Goal: Obtain resource: Obtain resource

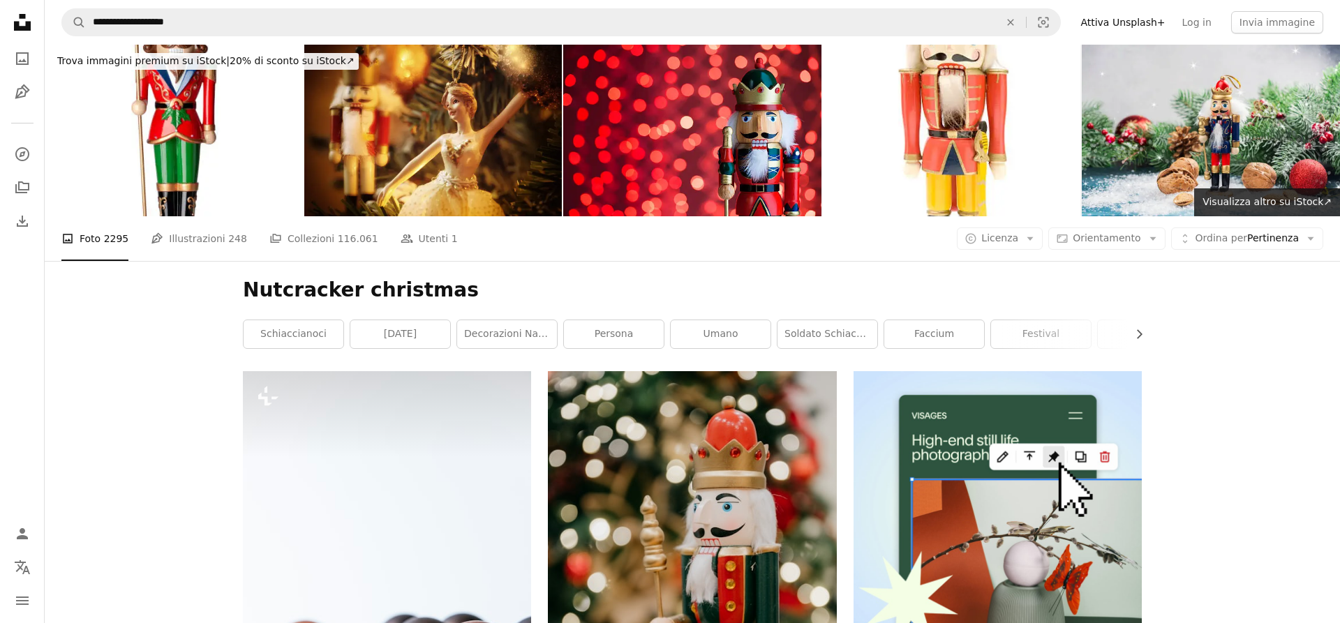
scroll to position [285, 0]
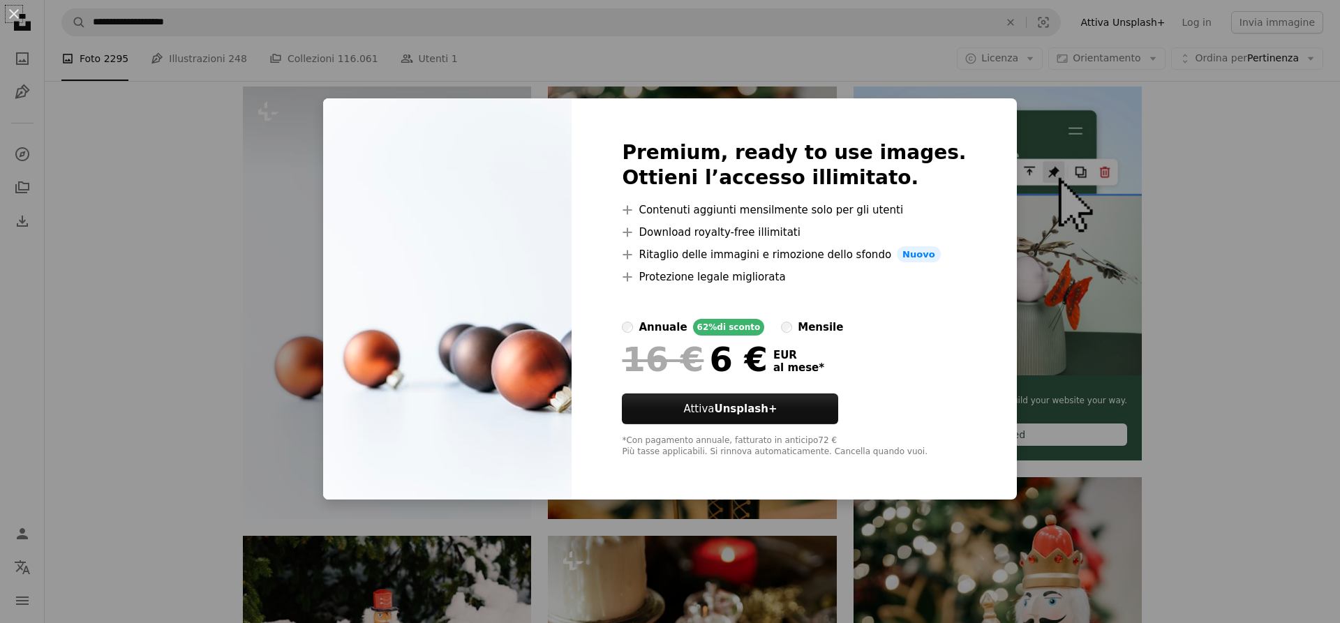
click at [296, 115] on div "An X shape Premium, ready to use images. Ottieni l’accesso illimitato. A plus s…" at bounding box center [670, 311] width 1340 height 623
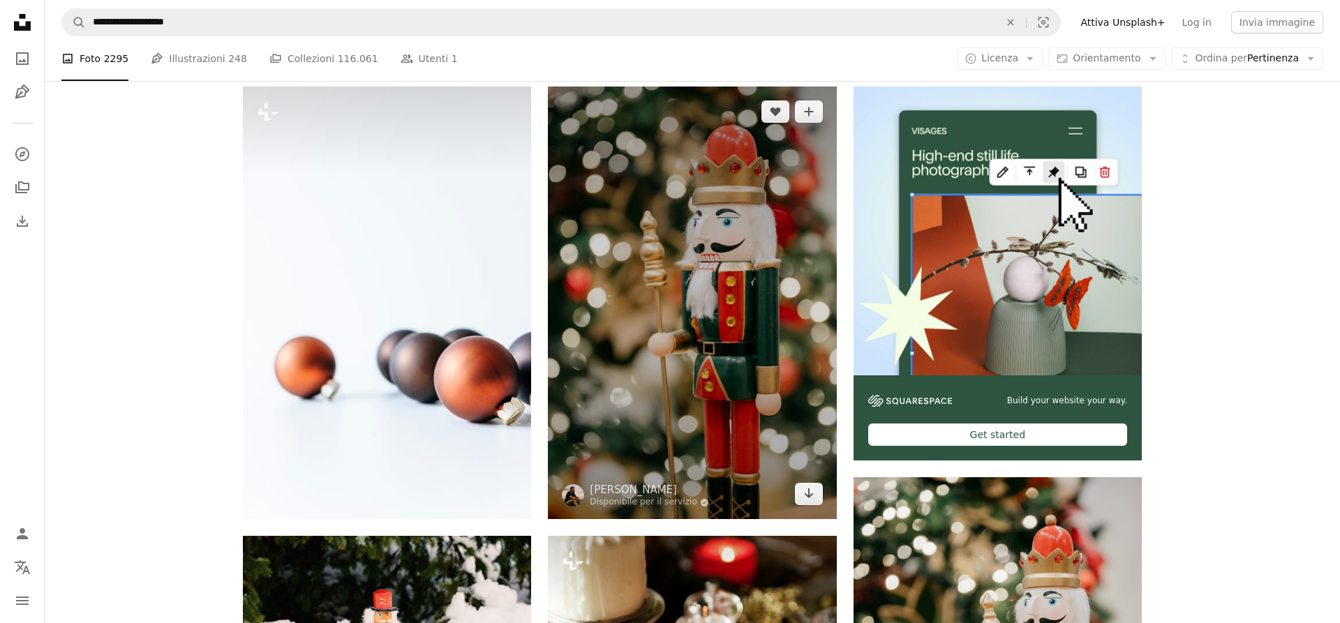
click at [714, 291] on img at bounding box center [692, 303] width 288 height 433
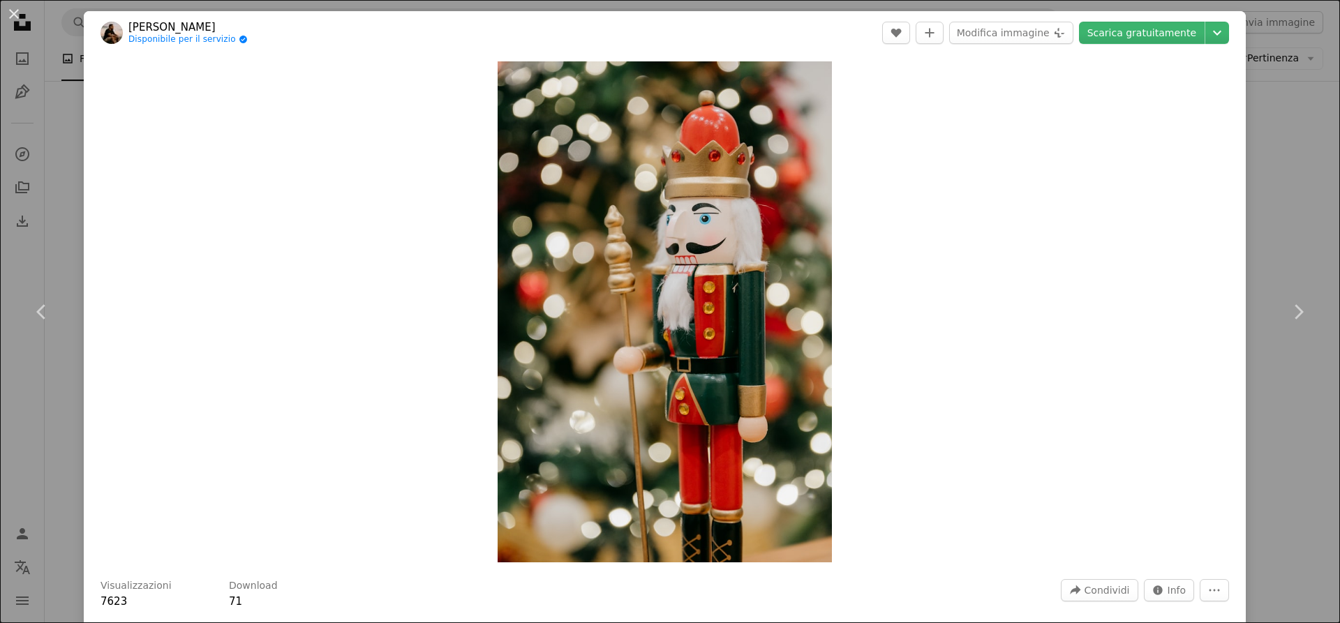
click at [1298, 170] on div "An X shape Chevron left Chevron right [PERSON_NAME] Disponibile per il servizio…" at bounding box center [670, 311] width 1340 height 623
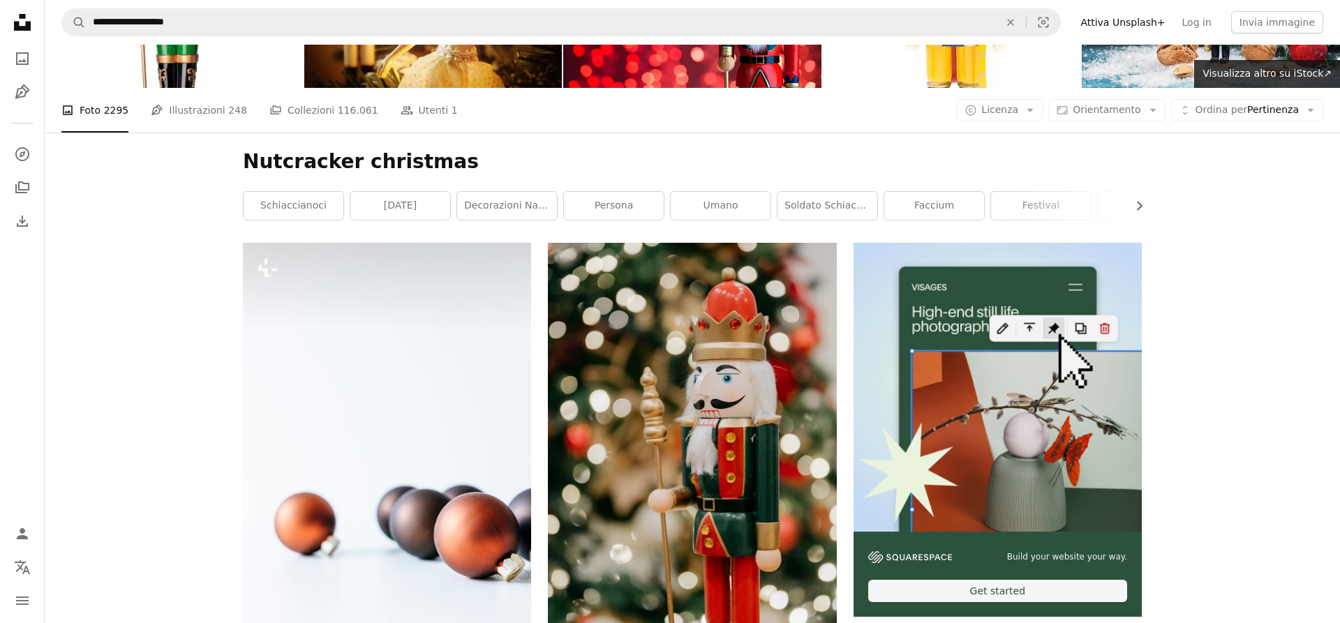
scroll to position [356, 0]
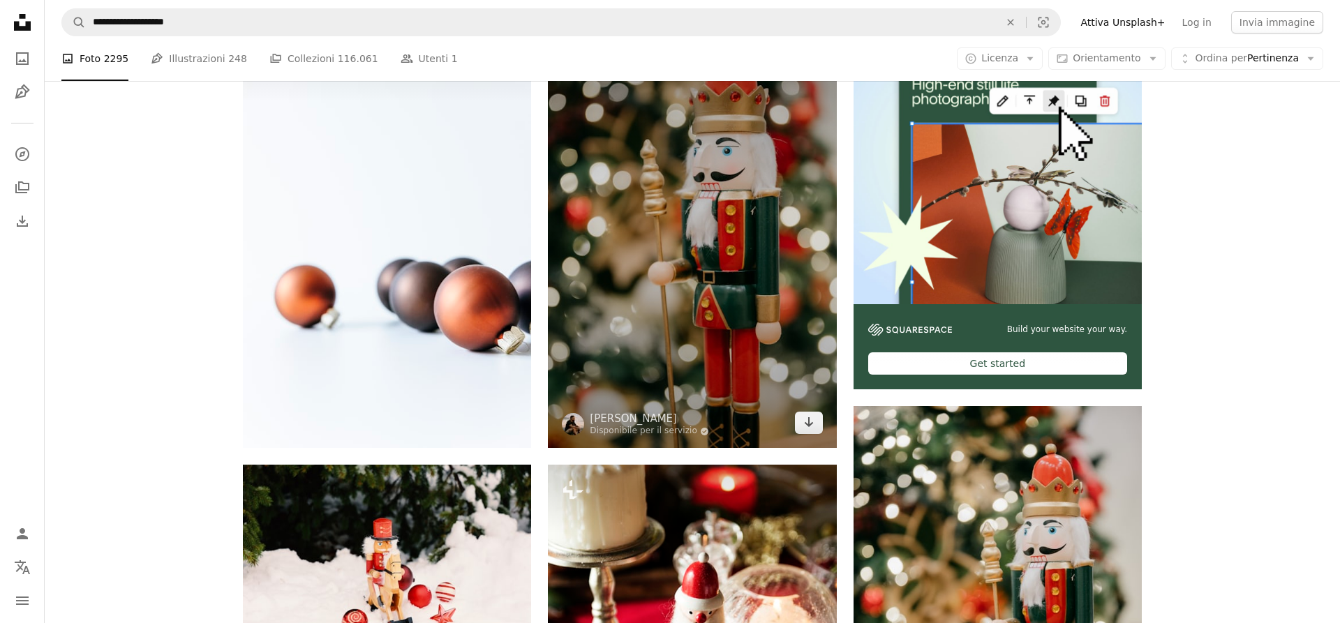
click at [712, 360] on img at bounding box center [692, 231] width 288 height 433
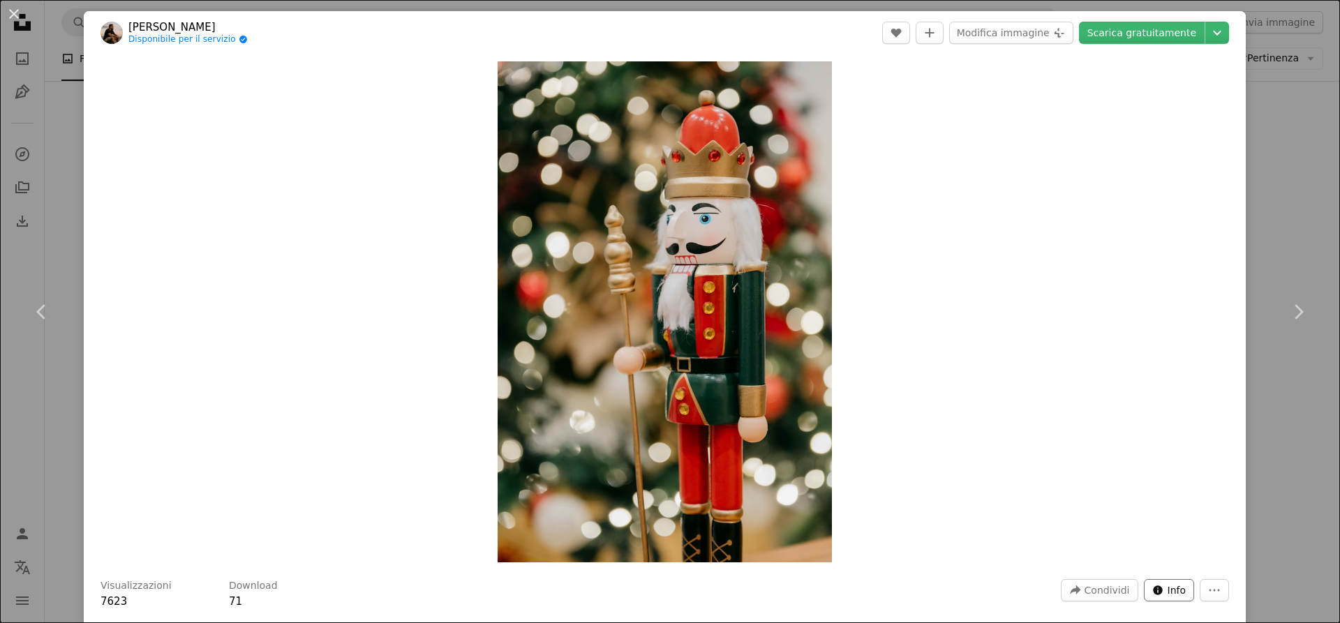
click at [1178, 593] on button "Info icon Info" at bounding box center [1169, 590] width 51 height 22
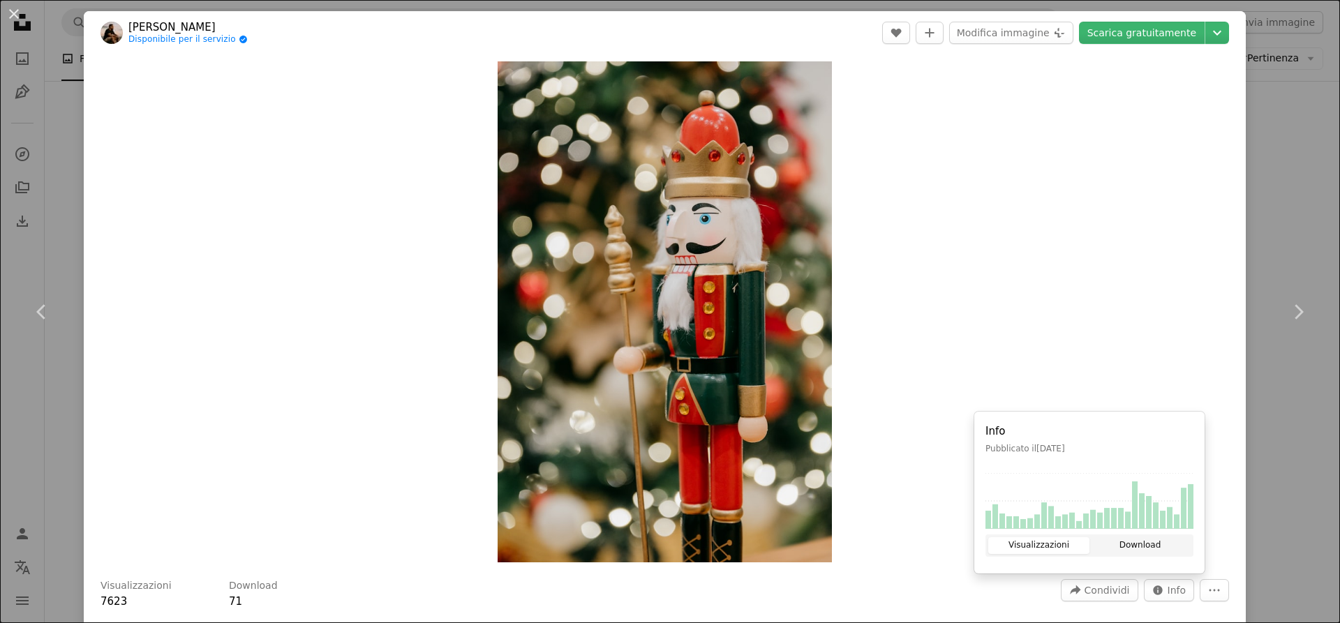
click at [1157, 553] on button "Download" at bounding box center [1140, 545] width 101 height 17
click at [1229, 593] on button "More Actions" at bounding box center [1214, 590] width 29 height 22
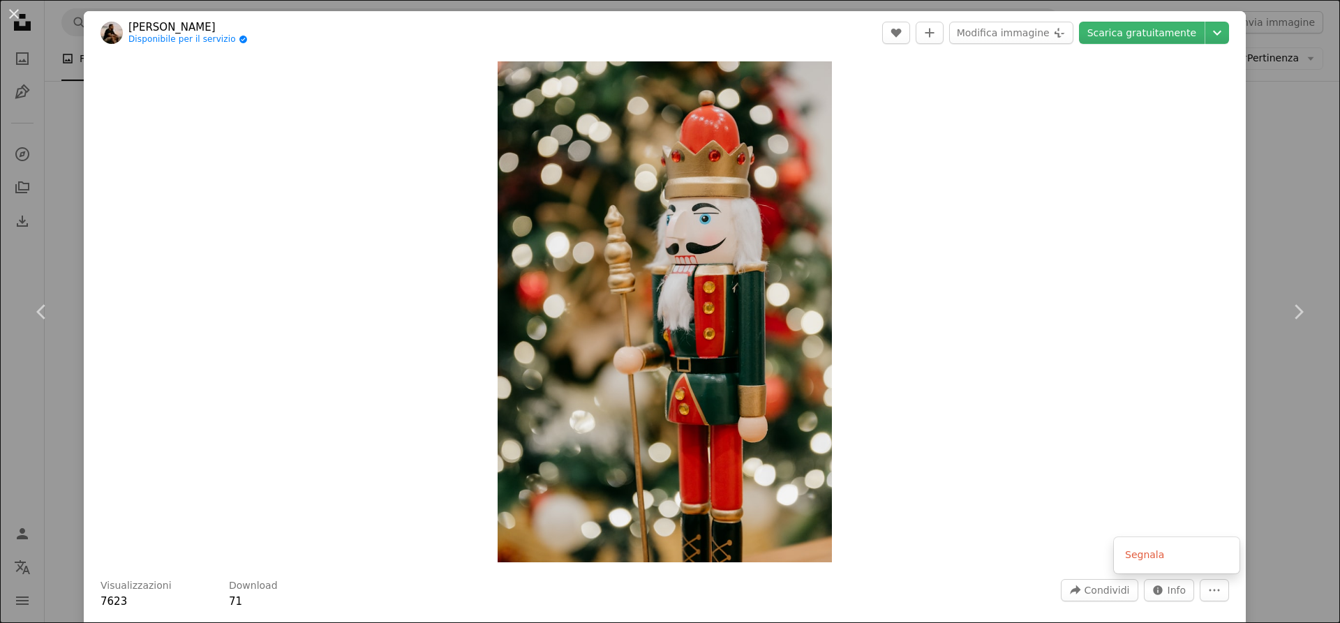
click at [1105, 393] on dialog "An X shape Chevron left Chevron right [PERSON_NAME] Disponibile per il servizio…" at bounding box center [670, 311] width 1340 height 623
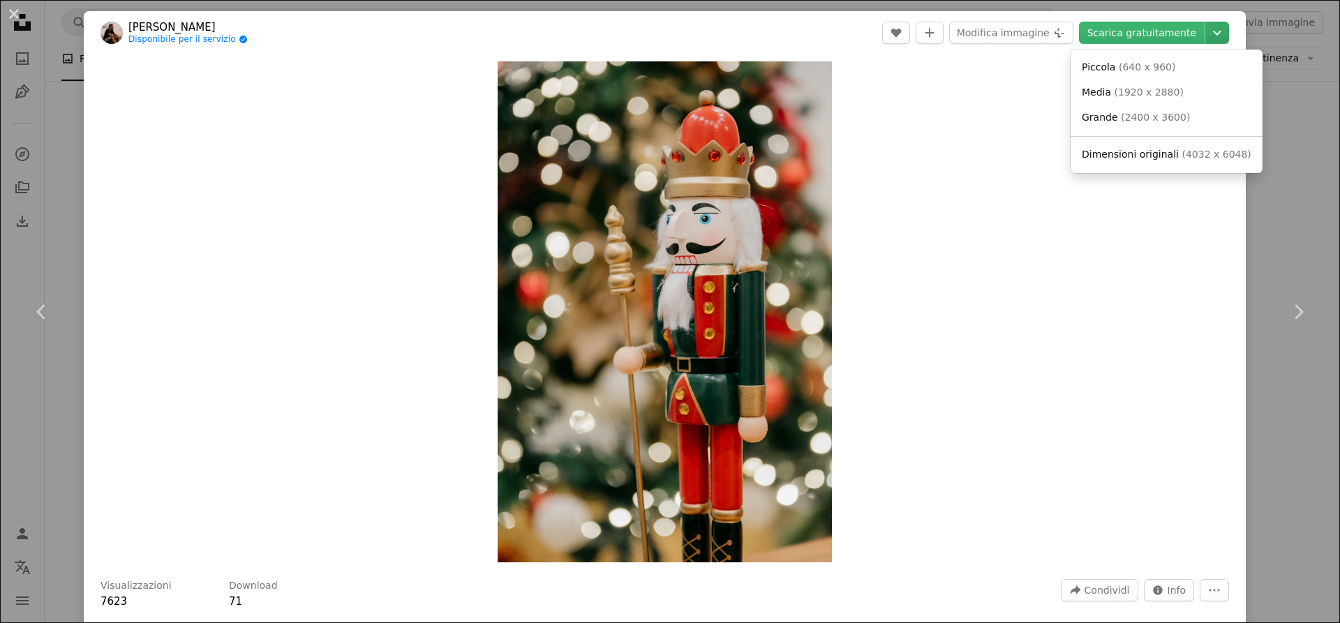
click at [1229, 34] on icon "Chevron down" at bounding box center [1217, 32] width 22 height 17
click at [1116, 341] on dialog "An X shape Chevron left Chevron right [PERSON_NAME] Disponibile per il servizio…" at bounding box center [670, 311] width 1340 height 623
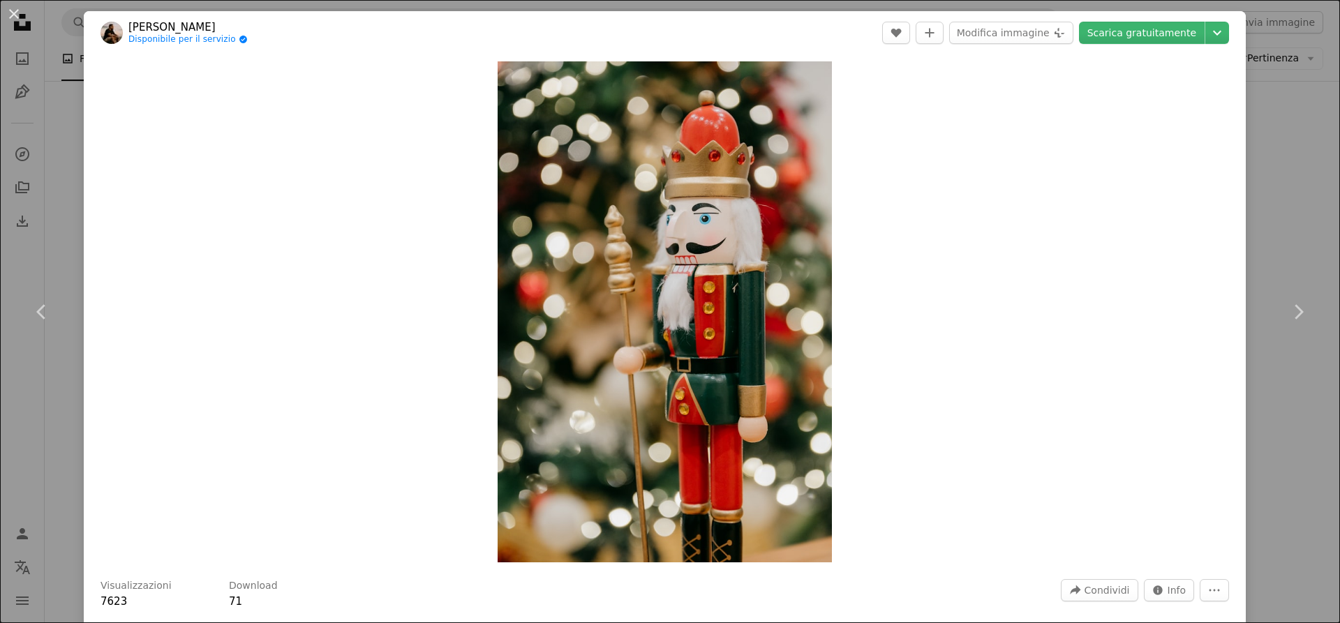
click at [1277, 103] on div "An X shape Chevron left Chevron right [PERSON_NAME] Disponibile per il servizio…" at bounding box center [670, 311] width 1340 height 623
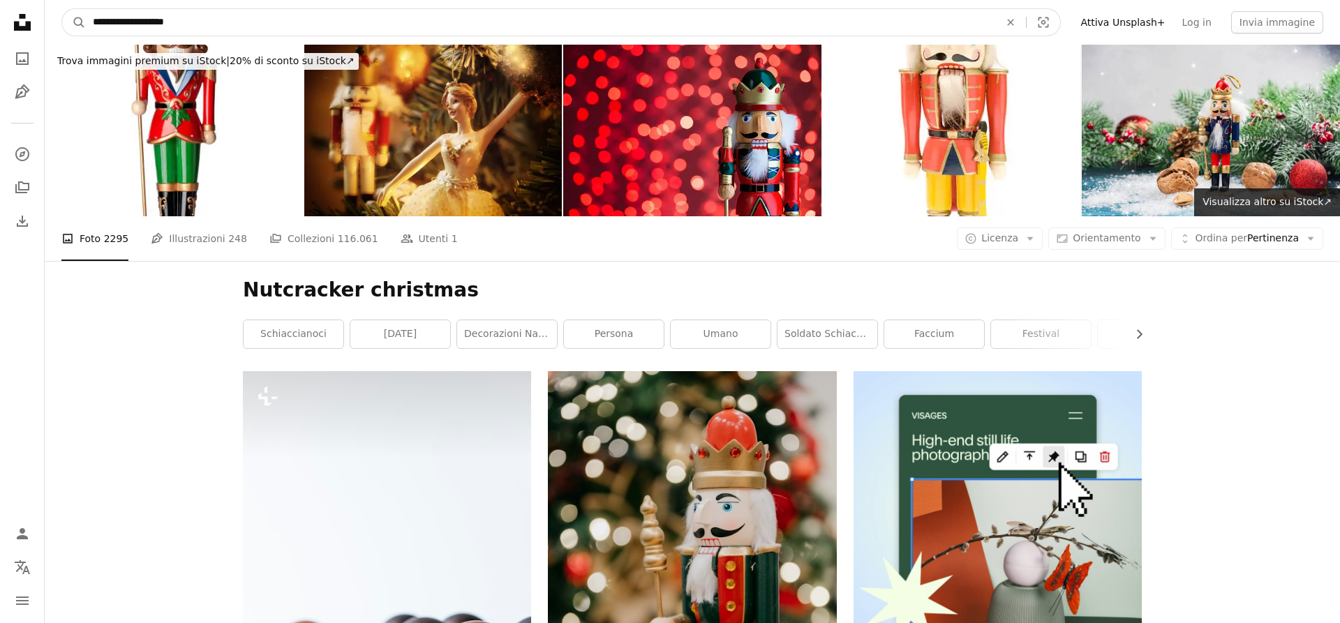
click at [223, 21] on input "**********" at bounding box center [541, 22] width 910 height 27
type input "**********"
click button "A magnifying glass" at bounding box center [74, 22] width 24 height 27
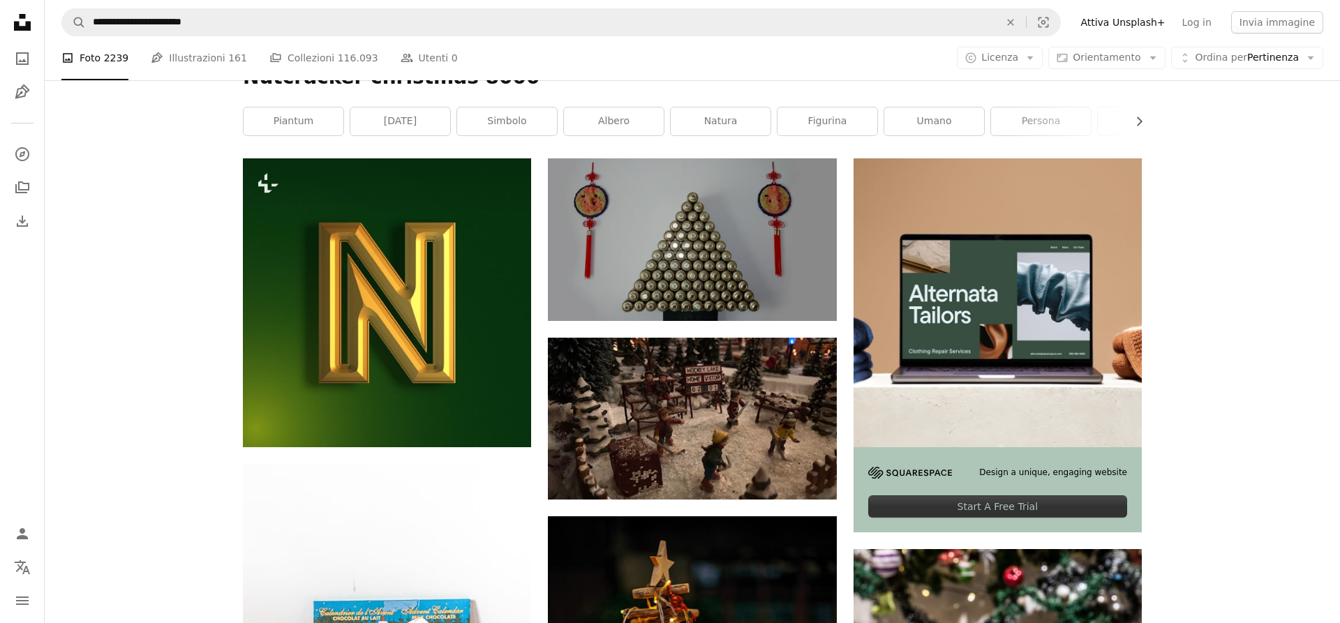
scroll to position [214, 0]
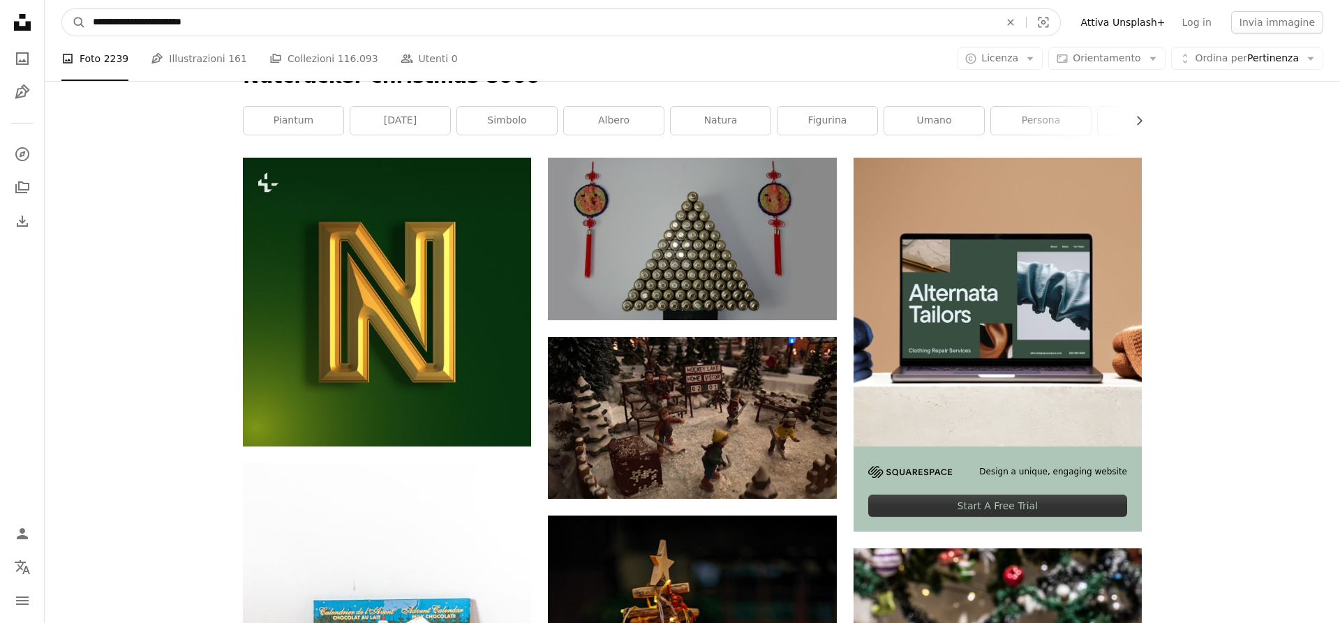
drag, startPoint x: 184, startPoint y: 23, endPoint x: 228, endPoint y: 22, distance: 44.0
click at [226, 22] on input "**********" at bounding box center [541, 22] width 910 height 27
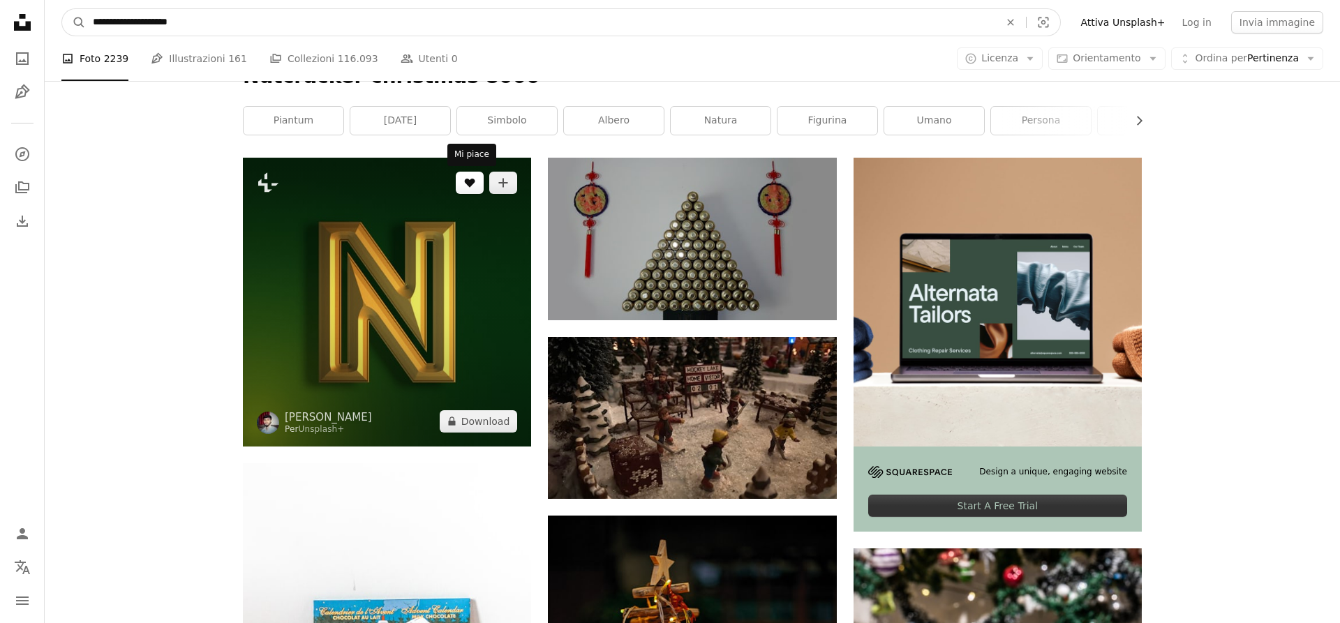
type input "**********"
click at [62, 9] on button "A magnifying glass" at bounding box center [74, 22] width 24 height 27
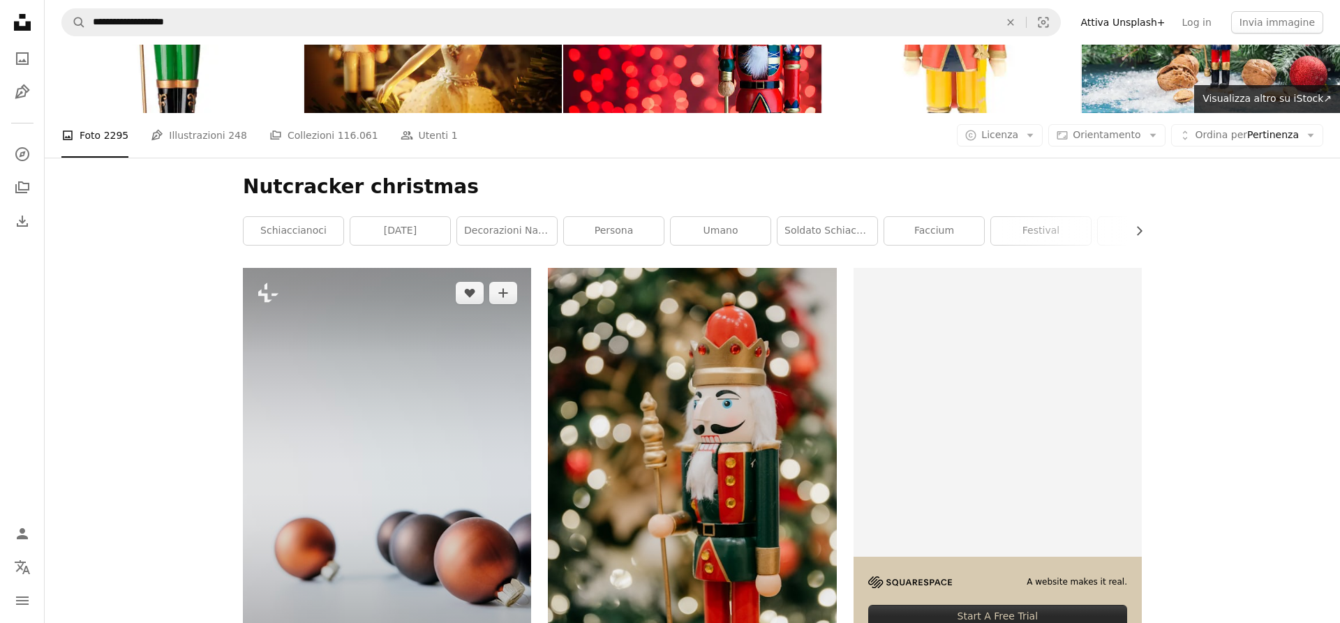
scroll to position [214, 0]
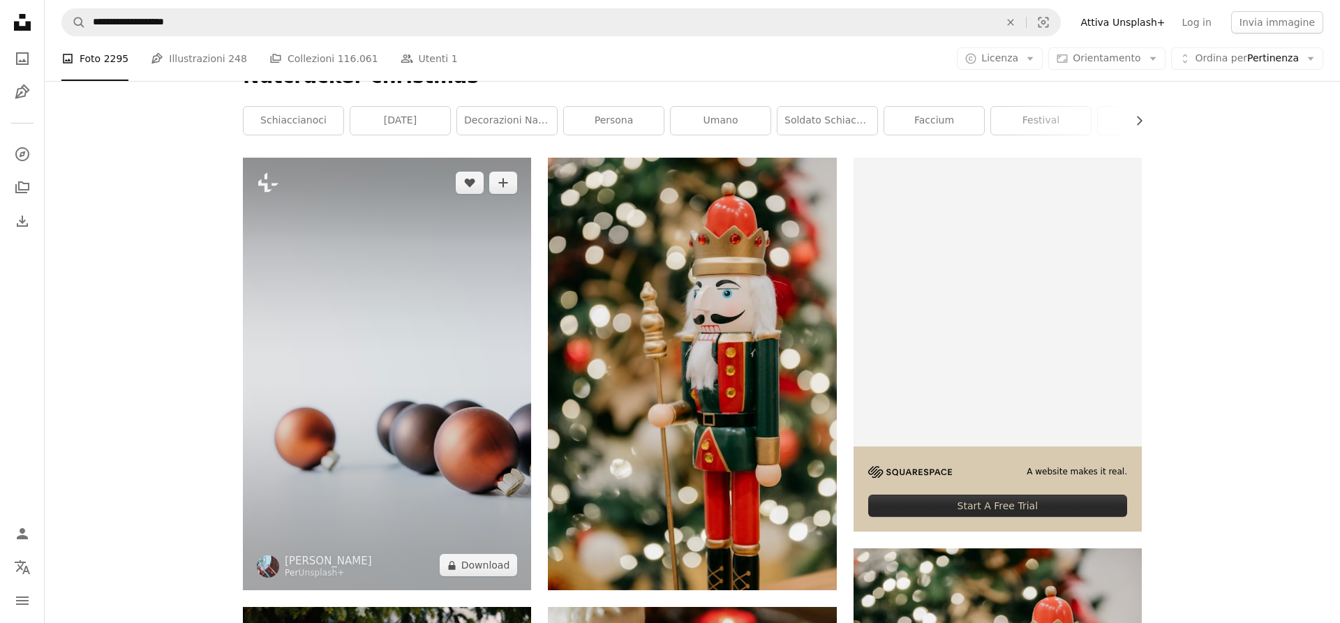
click at [443, 318] on img at bounding box center [387, 374] width 288 height 433
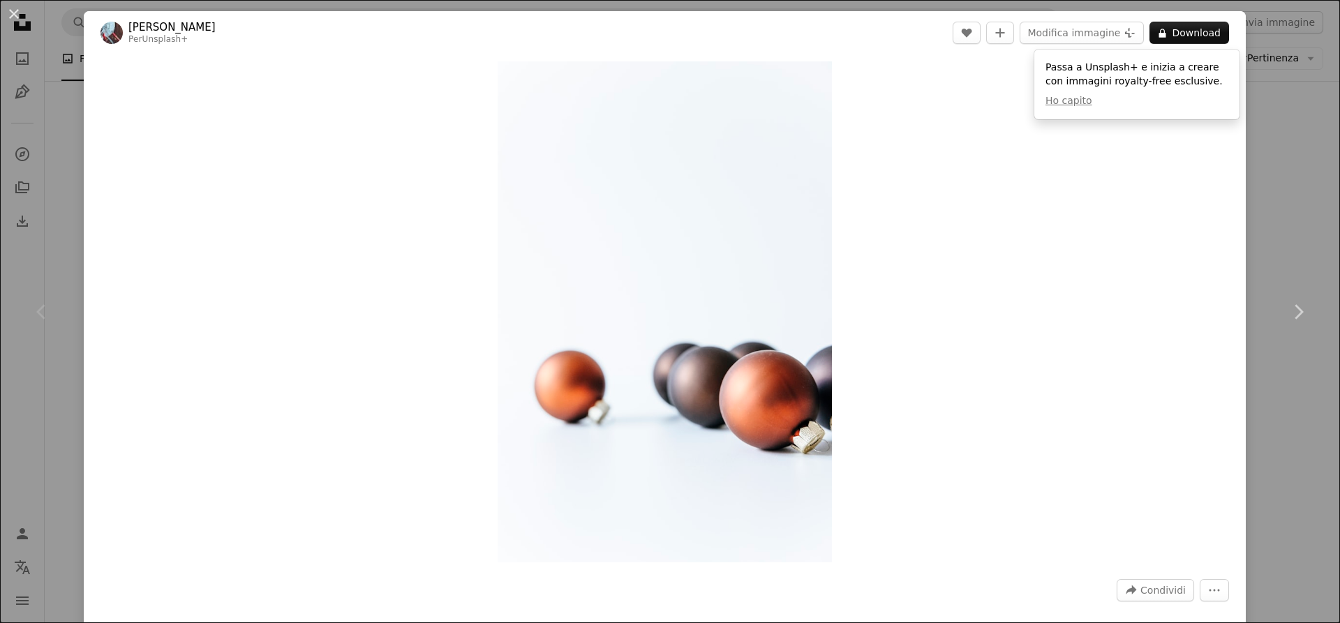
click at [1281, 105] on div "An X shape Chevron left Chevron right [PERSON_NAME] Per Unsplash+ A heart A plu…" at bounding box center [670, 311] width 1340 height 623
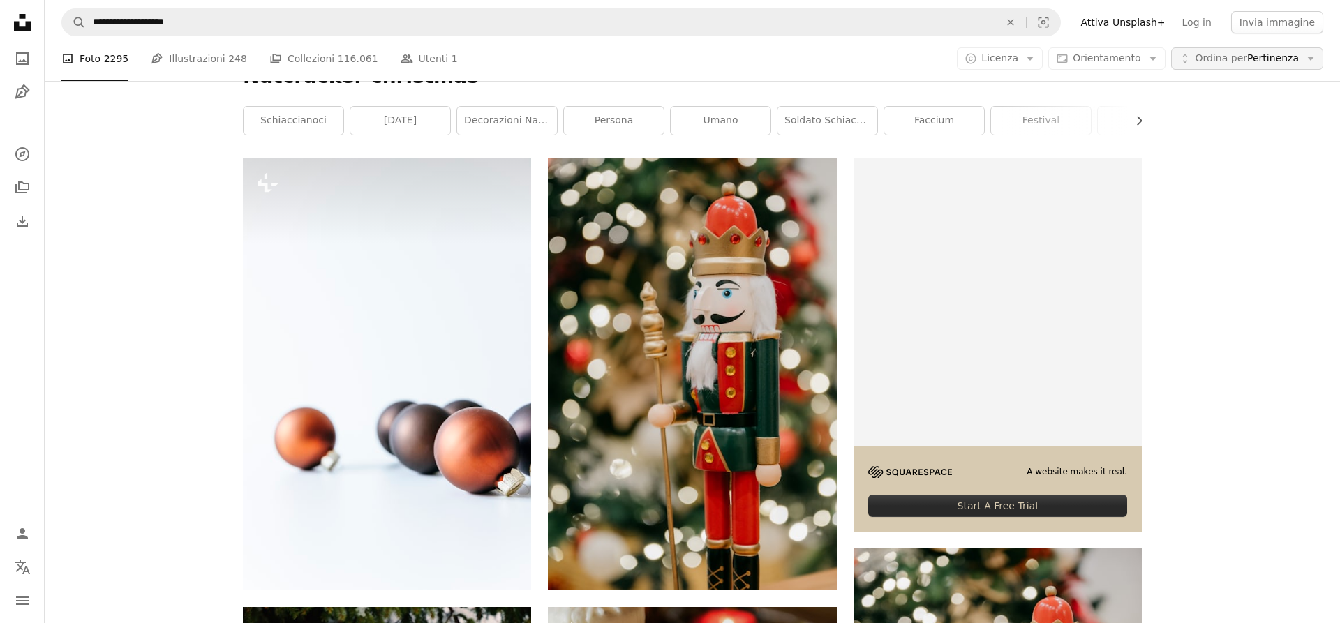
click at [1289, 61] on span "Ordina per Pertinenza" at bounding box center [1247, 59] width 103 height 14
click at [1143, 124] on icon "Chevron right" at bounding box center [1139, 121] width 14 height 14
click at [1138, 121] on icon "Chevron right" at bounding box center [1139, 121] width 14 height 14
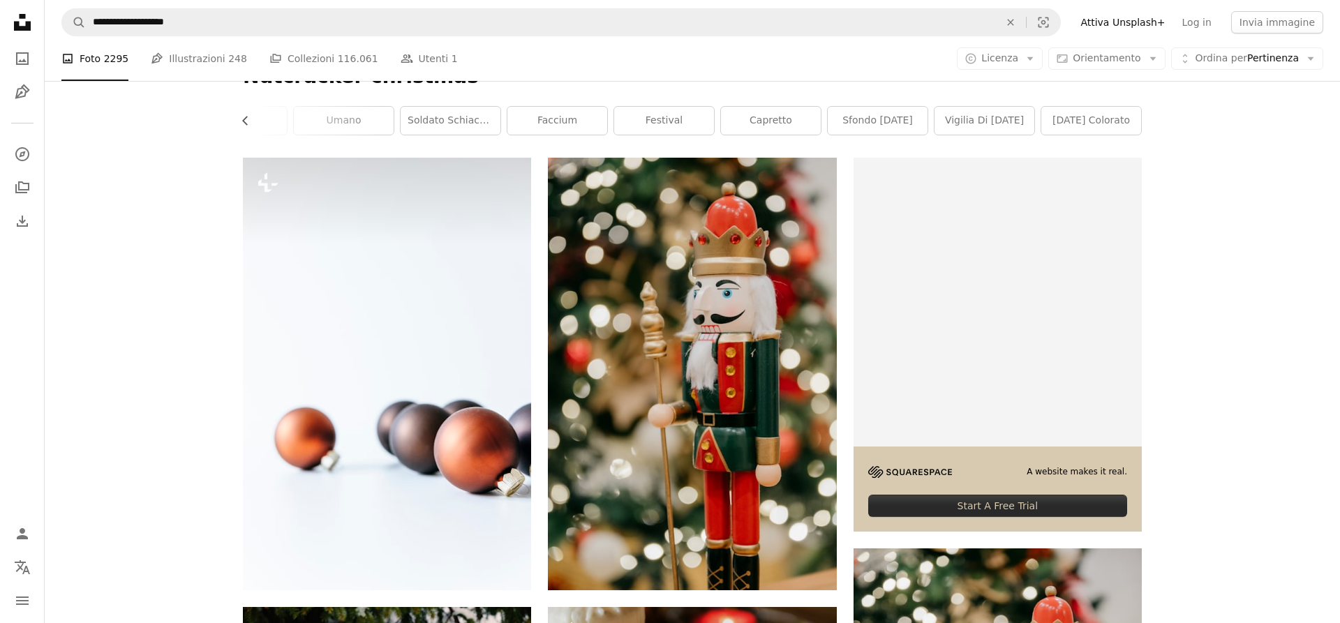
click at [1138, 121] on link "[DATE] colorato" at bounding box center [1091, 121] width 100 height 28
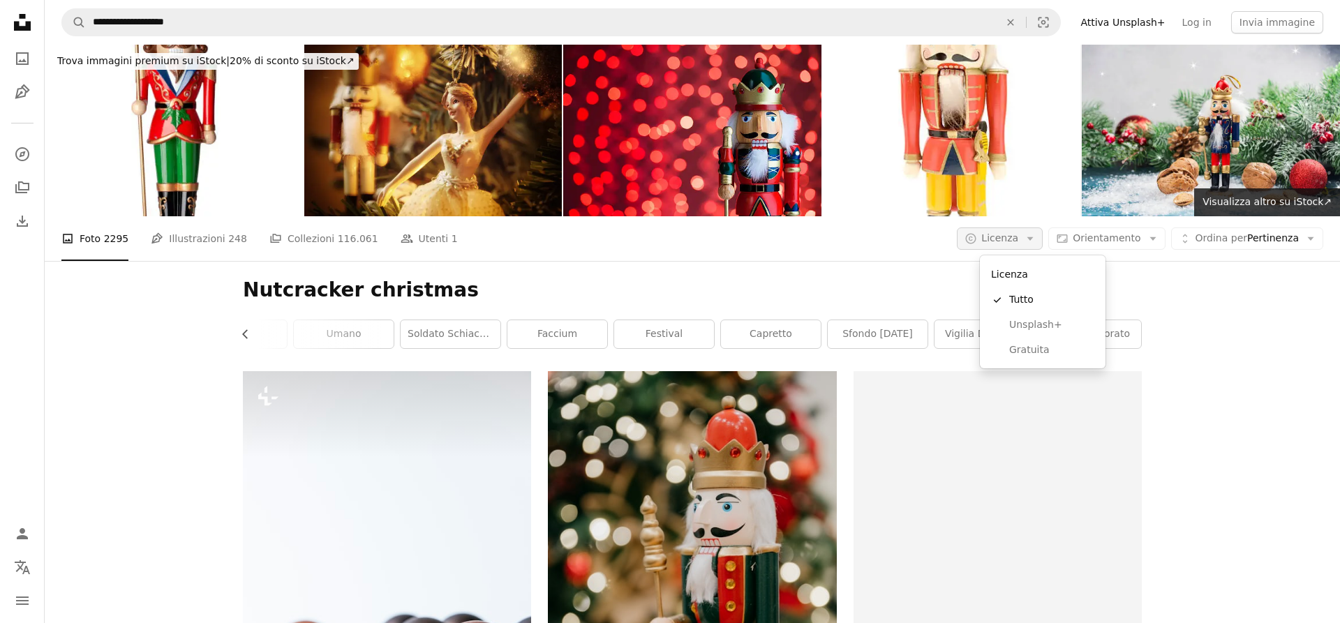
click at [1037, 242] on icon "Arrow down" at bounding box center [1030, 238] width 13 height 13
click at [1037, 357] on link "Gratuita" at bounding box center [1043, 350] width 114 height 25
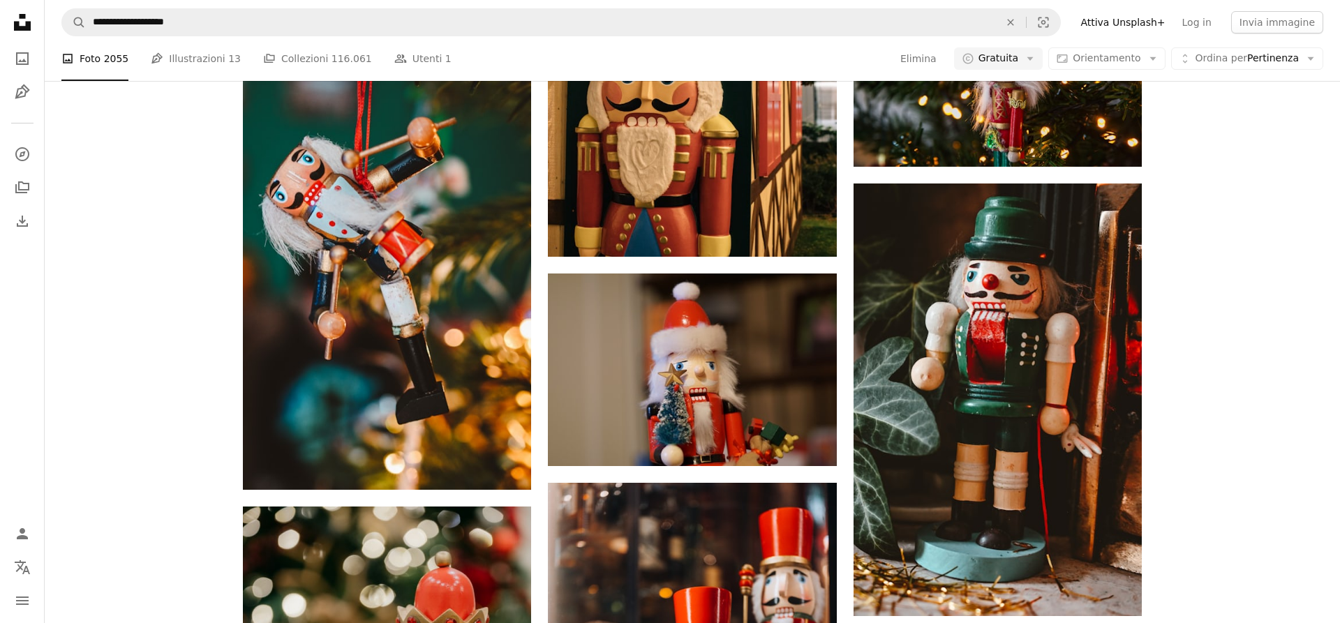
scroll to position [1353, 0]
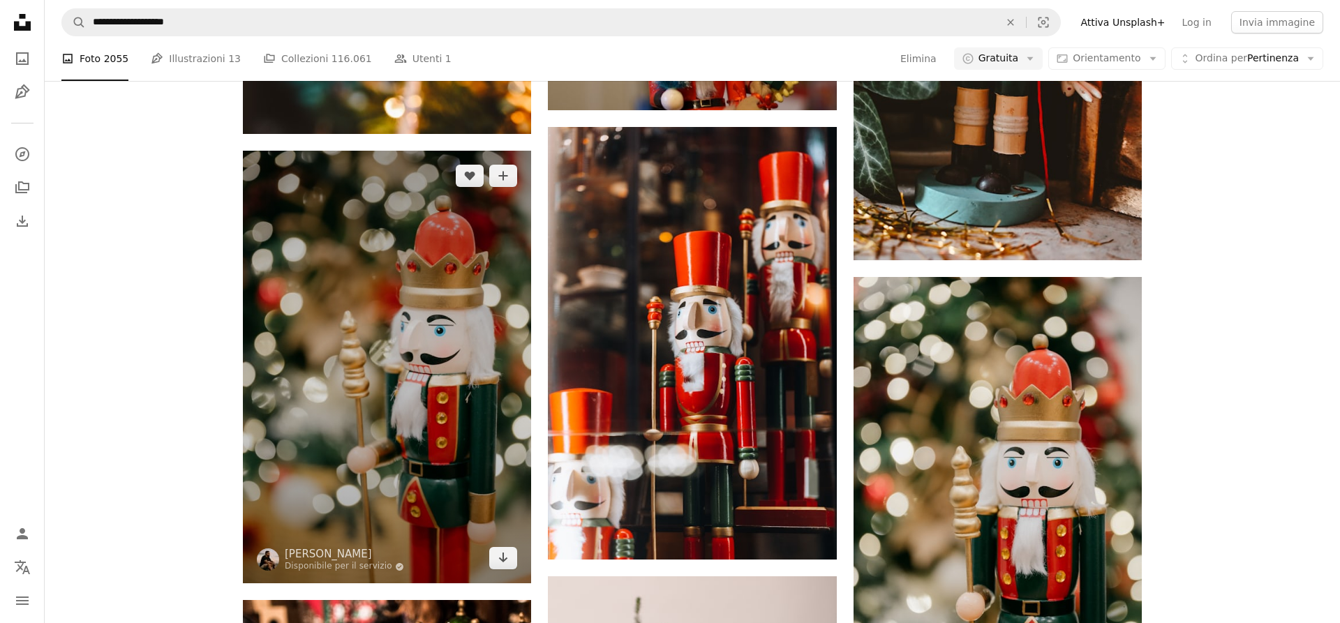
click at [426, 370] on img at bounding box center [387, 367] width 288 height 433
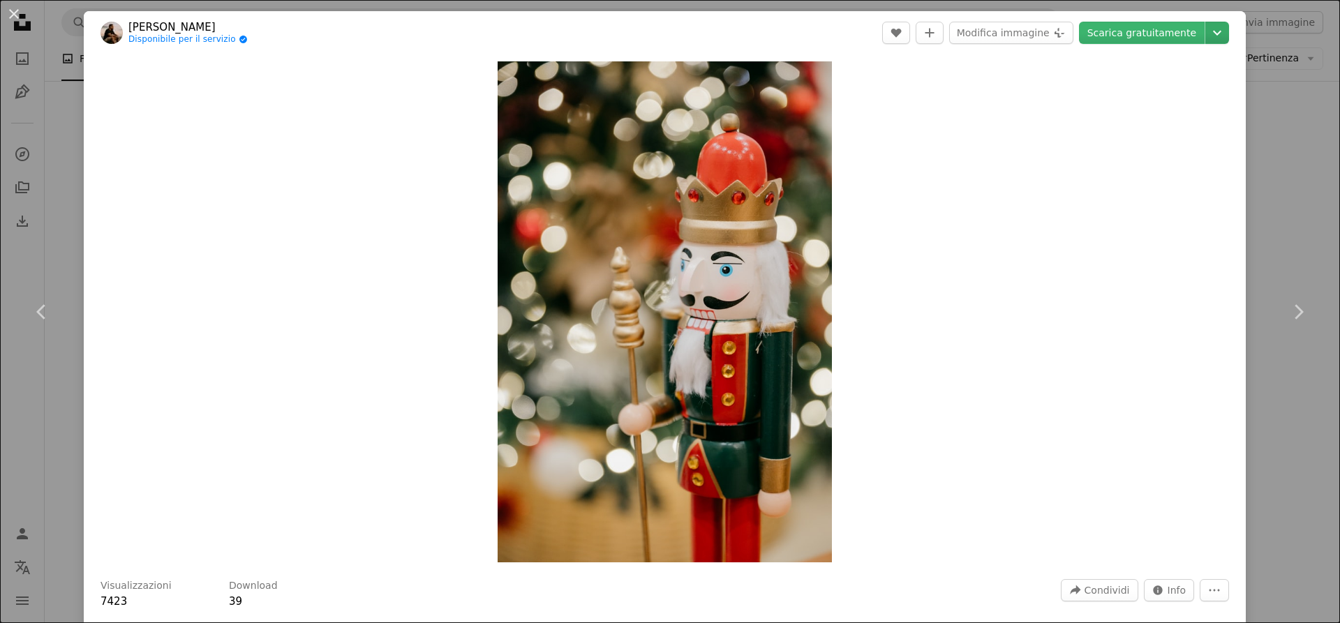
click at [1219, 36] on icon "Chevron down" at bounding box center [1217, 32] width 22 height 17
click at [1321, 197] on dialog "An X shape Chevron left Chevron right [PERSON_NAME] Disponibile per il servizio…" at bounding box center [670, 311] width 1340 height 623
click at [18, 13] on button "An X shape" at bounding box center [14, 14] width 17 height 17
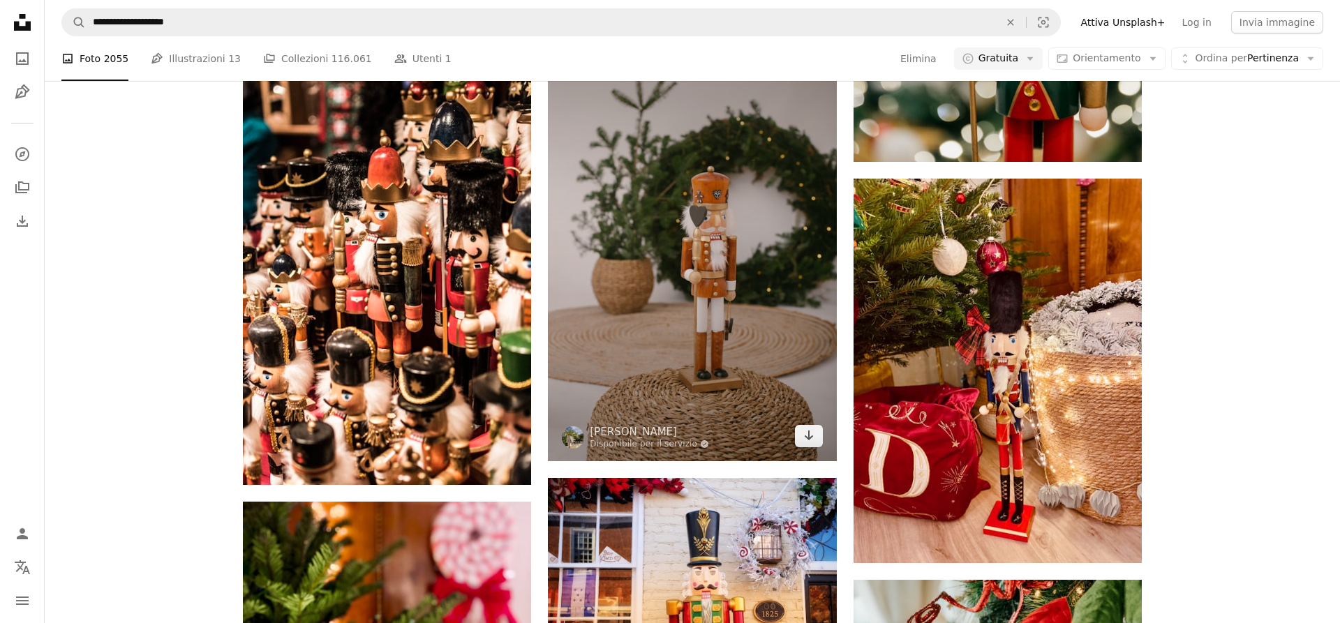
scroll to position [1922, 0]
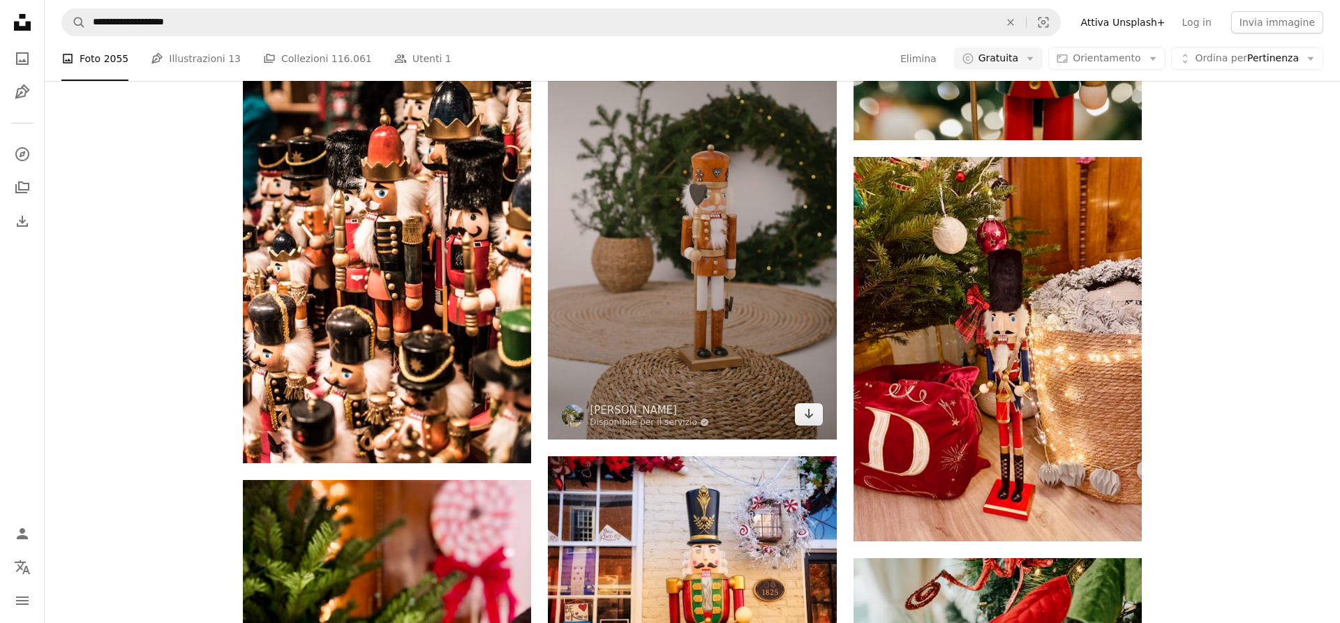
click at [692, 234] on img at bounding box center [692, 223] width 288 height 433
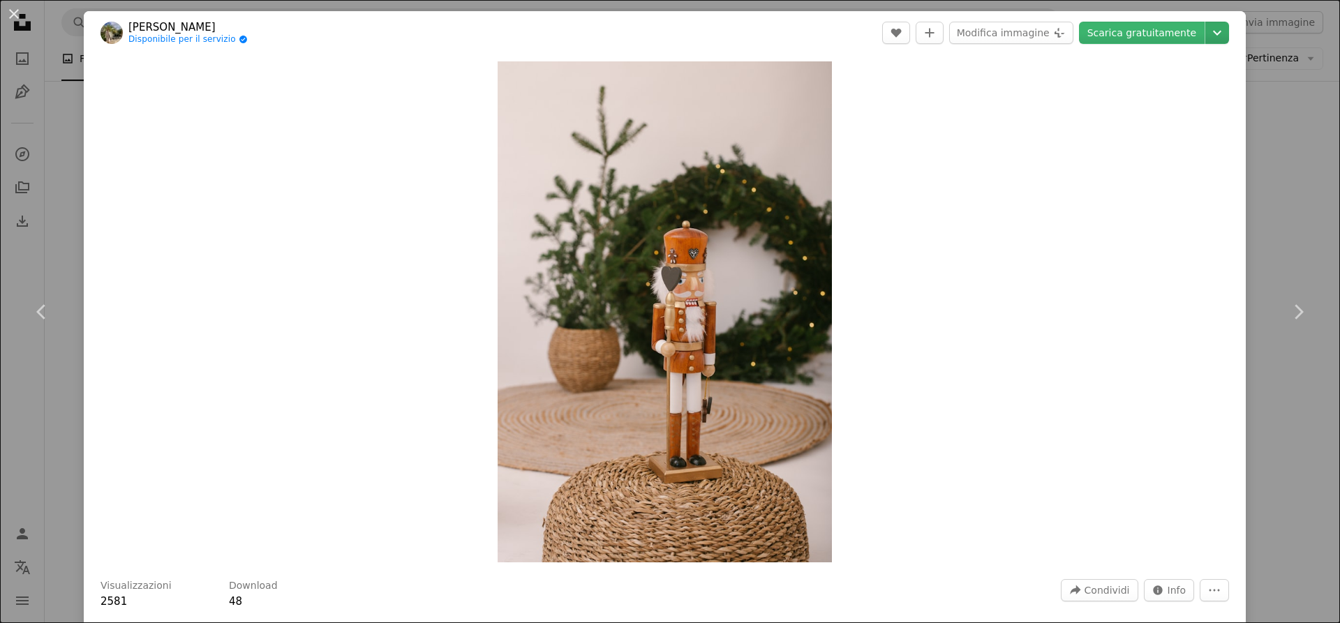
click at [1229, 34] on icon "Chevron down" at bounding box center [1217, 32] width 22 height 17
click at [1288, 156] on dialog "An X shape Chevron left Chevron right [PERSON_NAME] Disponibile per il servizio…" at bounding box center [670, 311] width 1340 height 623
click at [1275, 207] on div "An X shape Chevron left Chevron right [PERSON_NAME] Disponibile per il servizio…" at bounding box center [670, 311] width 1340 height 623
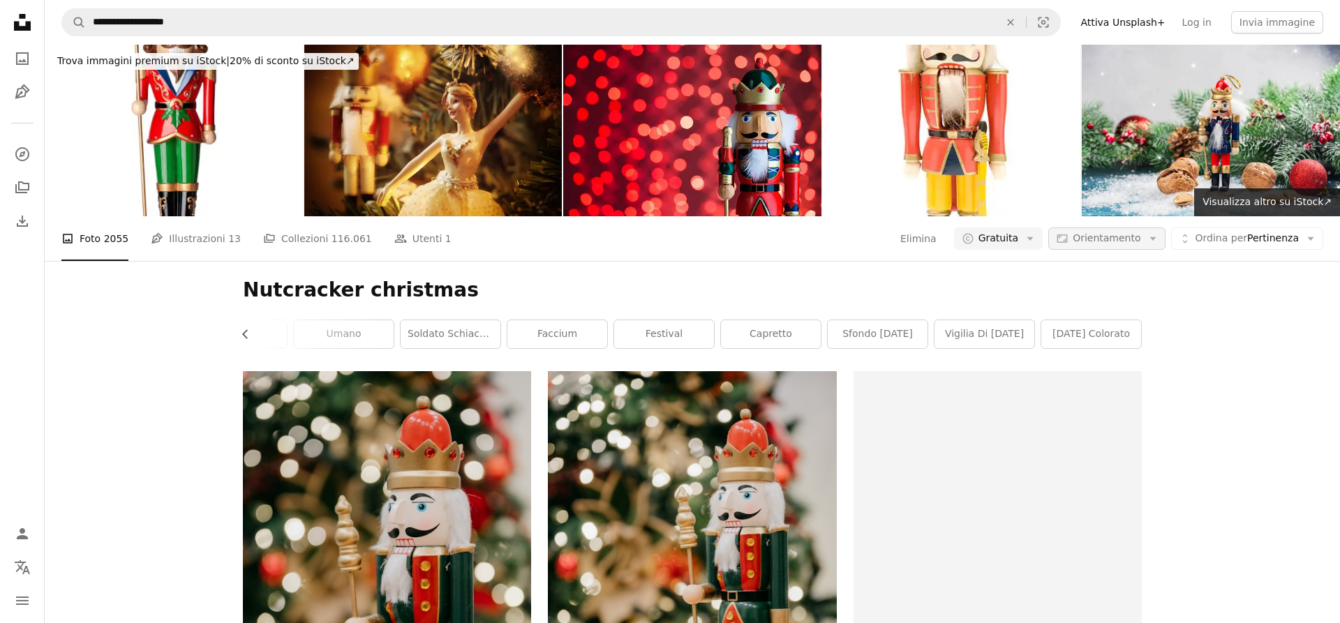
click at [1159, 242] on icon "Arrow down" at bounding box center [1153, 238] width 13 height 13
click at [1313, 235] on icon "Arrow down" at bounding box center [1311, 238] width 13 height 13
click at [31, 599] on button "navigation menu" at bounding box center [22, 601] width 28 height 28
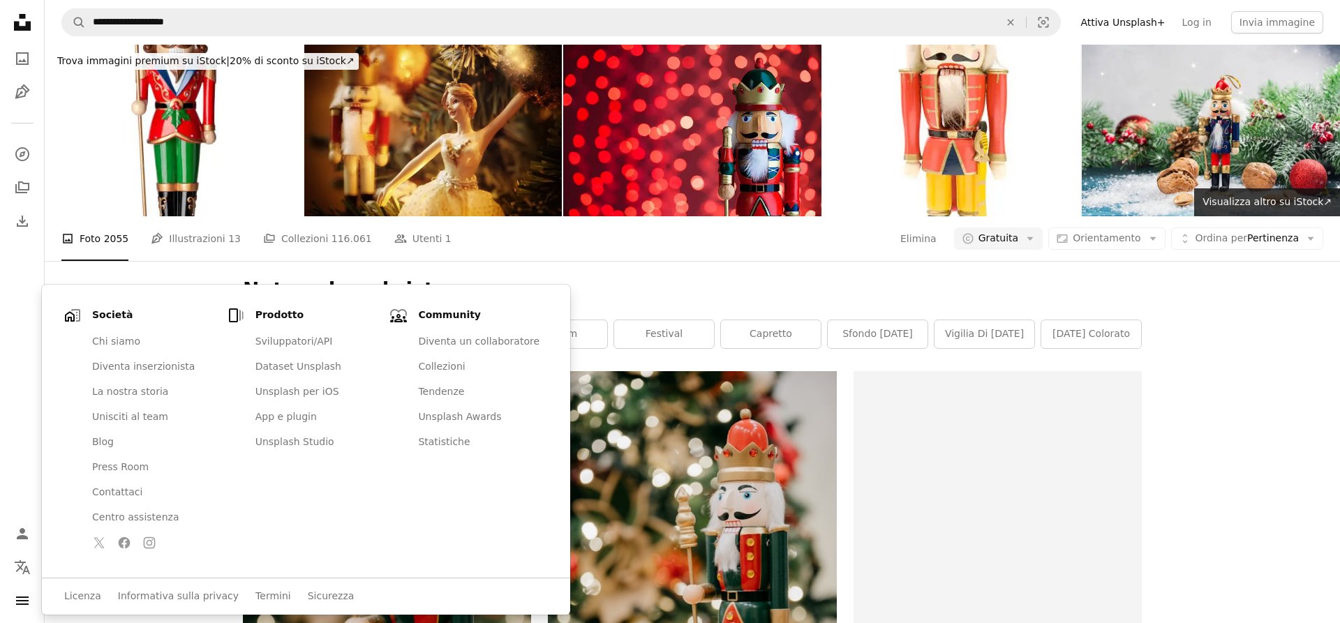
click at [619, 288] on h1 "Nutcracker christmas" at bounding box center [692, 290] width 899 height 25
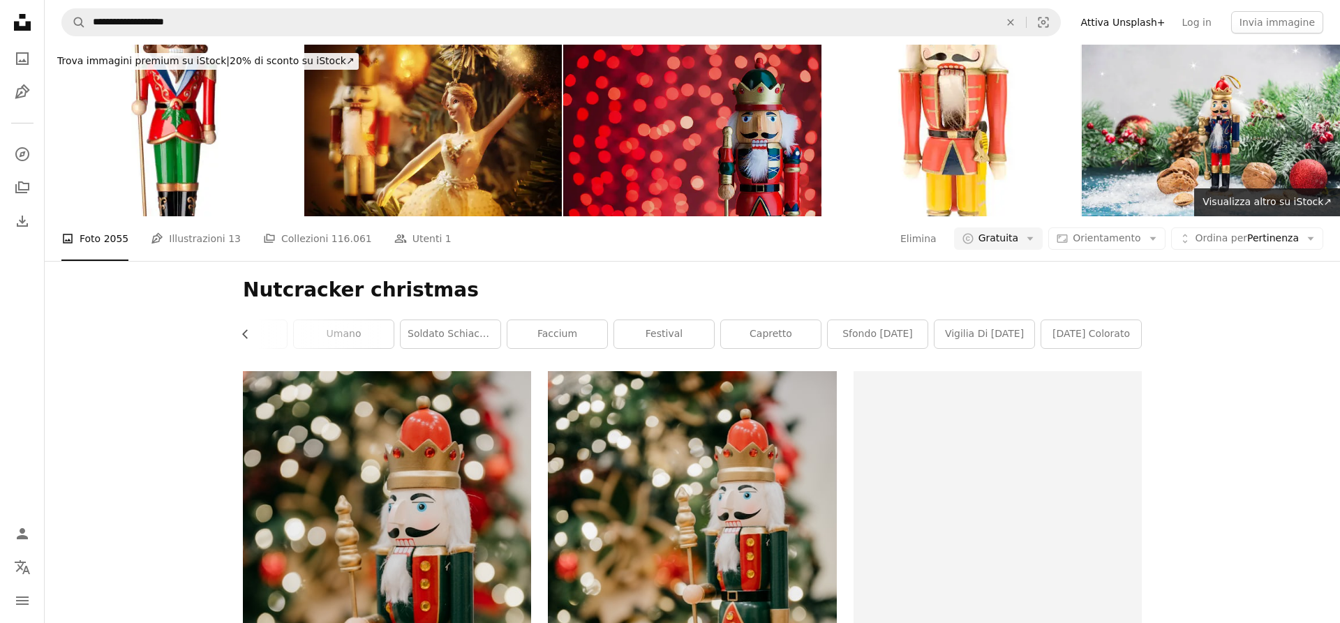
click at [762, 131] on img at bounding box center [692, 131] width 258 height 172
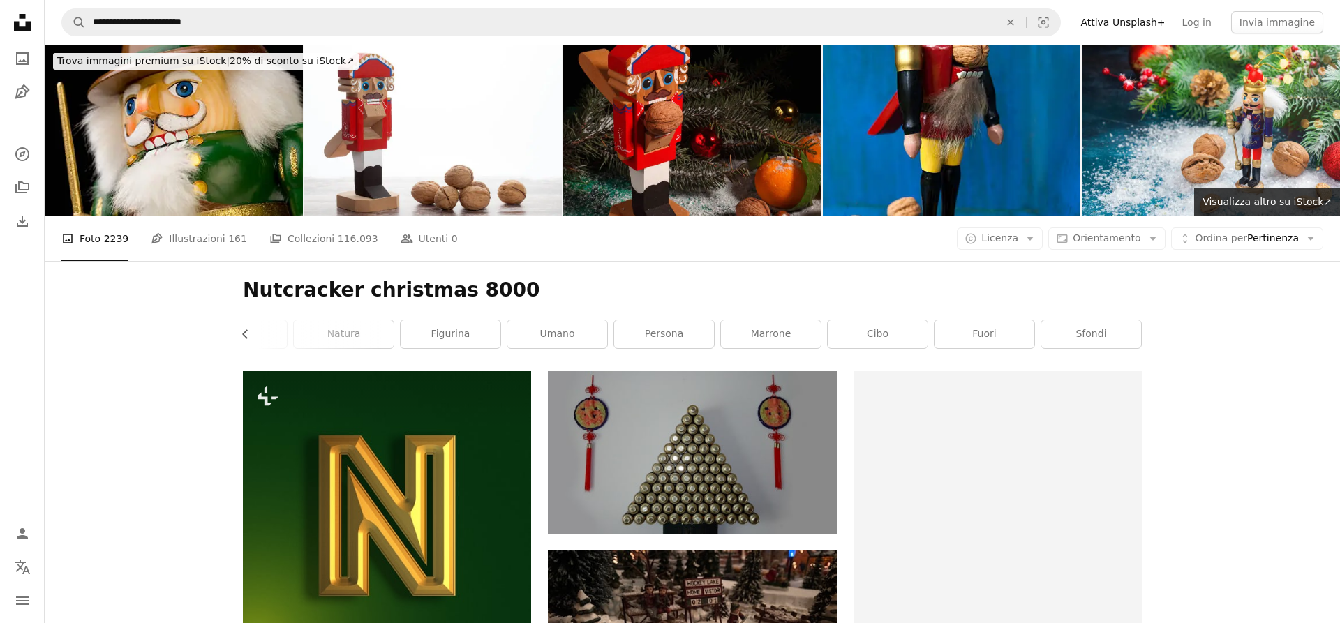
scroll to position [214, 0]
